Goal: Information Seeking & Learning: Understand process/instructions

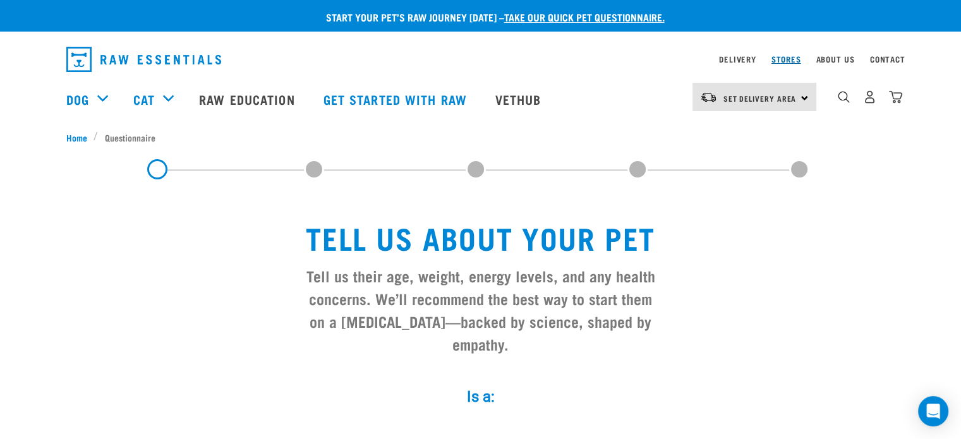
click at [786, 58] on link "Stores" at bounding box center [787, 59] width 30 height 4
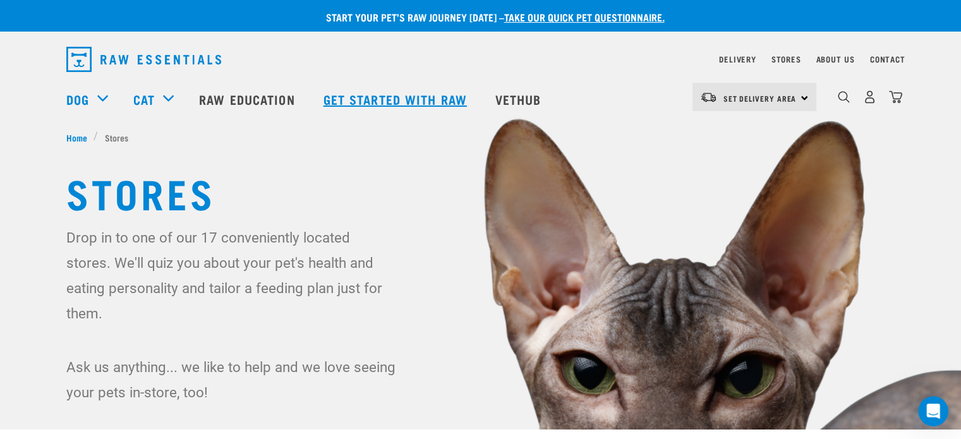
click at [382, 95] on link "Get started with Raw" at bounding box center [397, 99] width 172 height 51
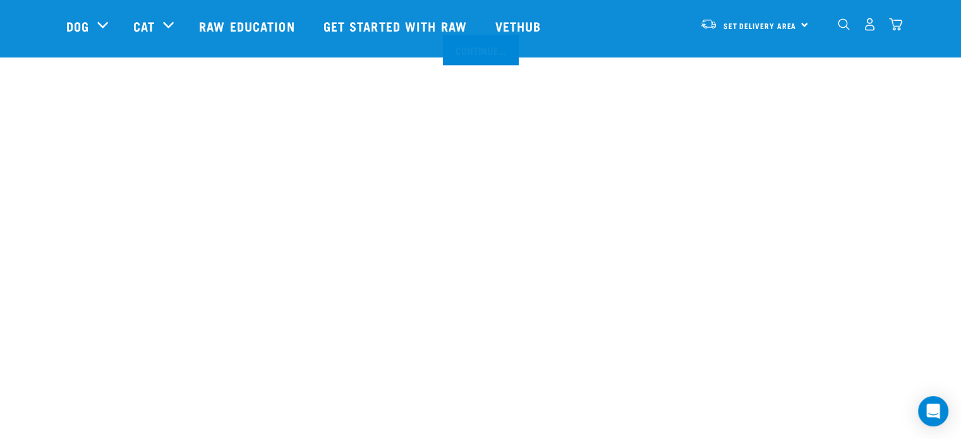
scroll to position [1593, 0]
